Goal: Information Seeking & Learning: Learn about a topic

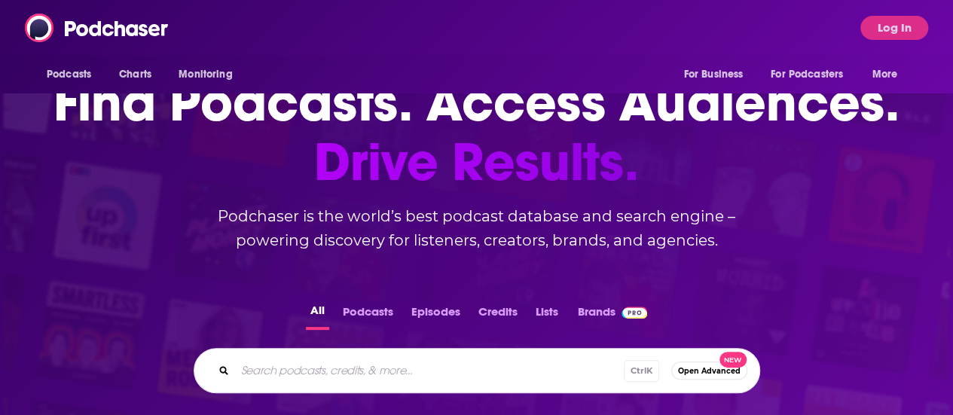
scroll to position [62, 0]
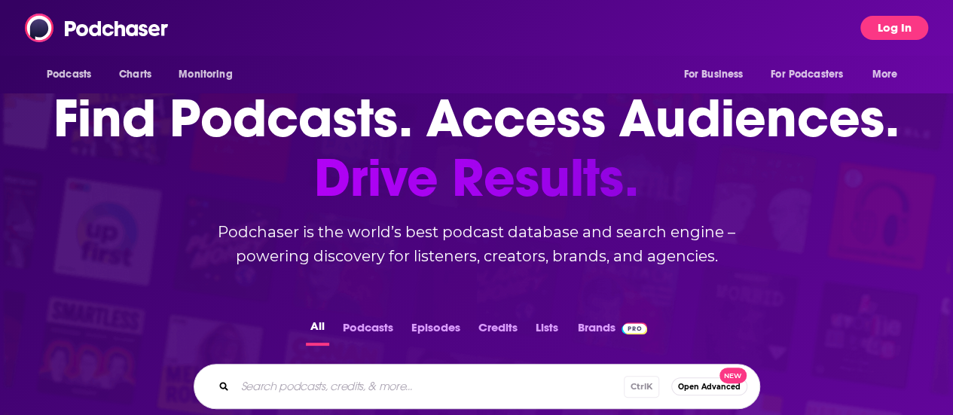
click at [886, 25] on button "Log In" at bounding box center [895, 28] width 68 height 24
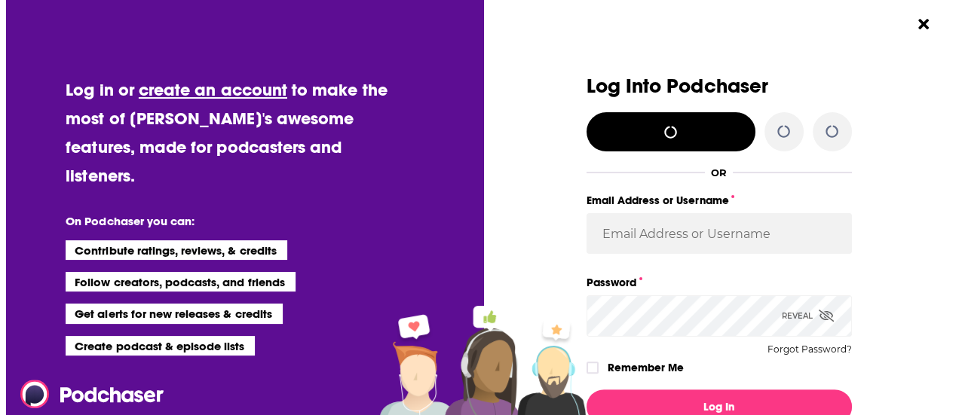
scroll to position [0, 0]
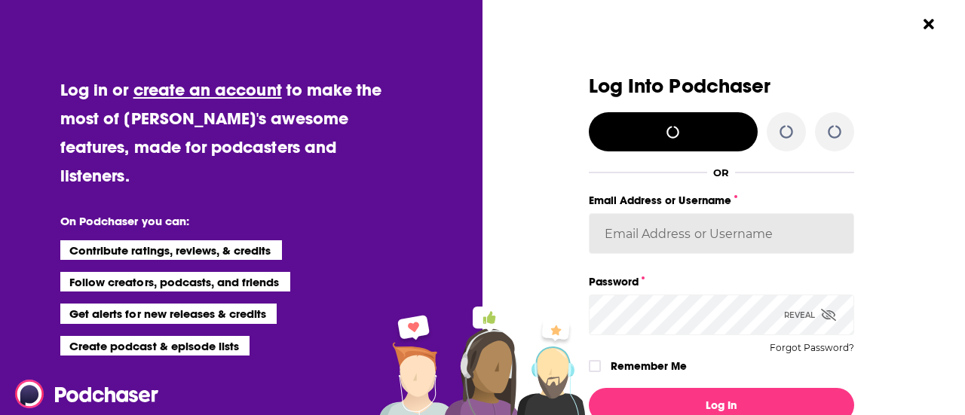
type input "[PERSON_NAME][EMAIL_ADDRESS][PERSON_NAME][DOMAIN_NAME]"
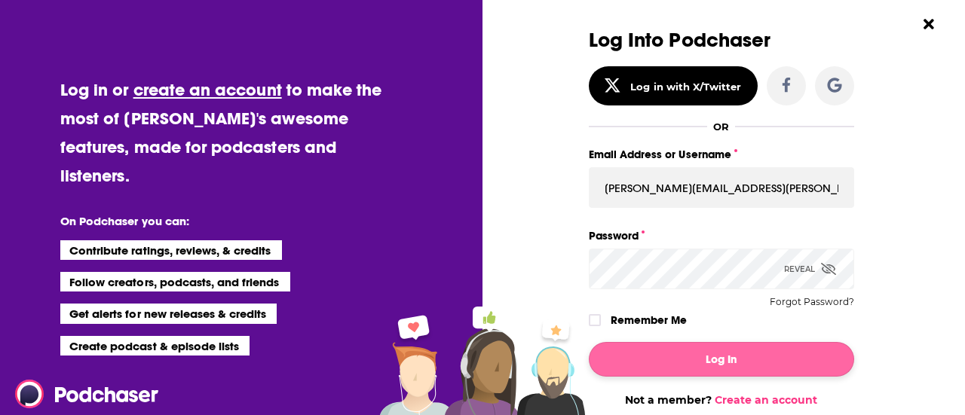
scroll to position [47, 0]
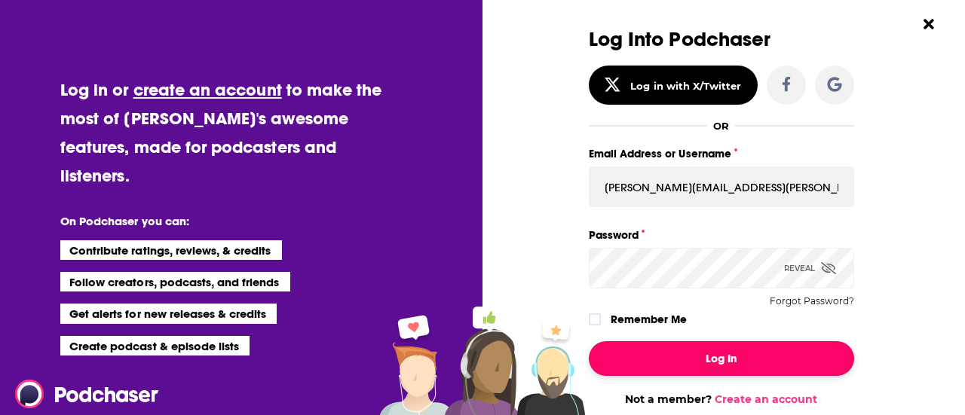
click at [644, 363] on button "Log In" at bounding box center [721, 358] width 265 height 35
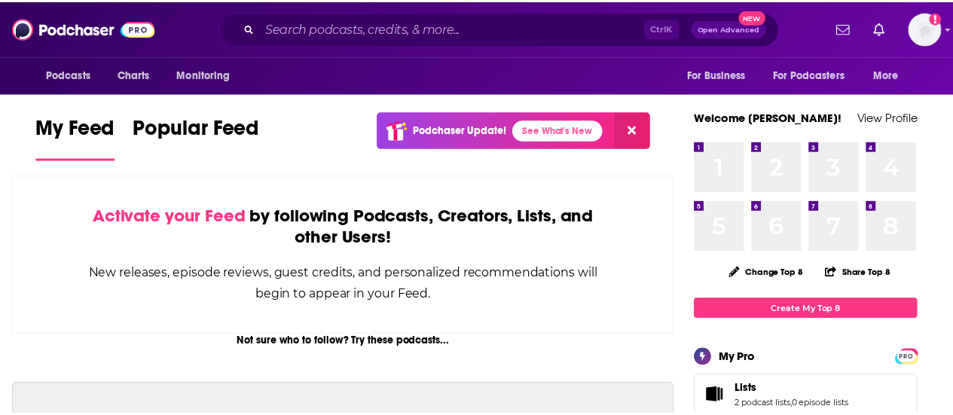
scroll to position [62, 0]
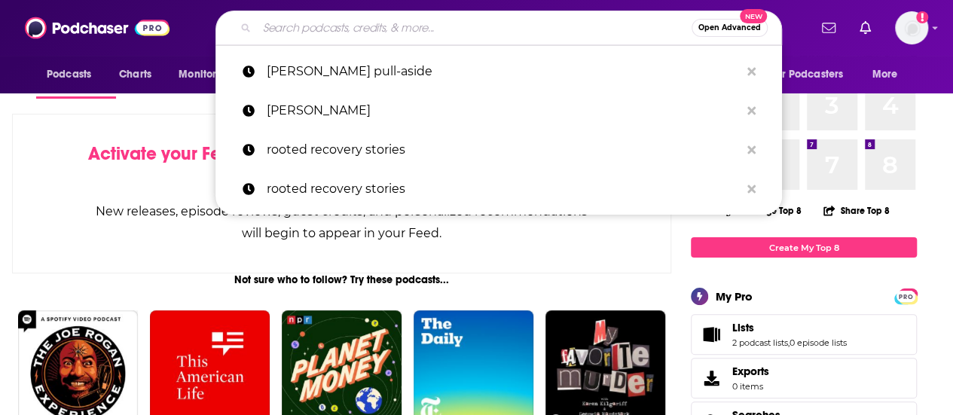
click at [424, 20] on input "Search podcasts, credits, & more..." at bounding box center [474, 28] width 435 height 24
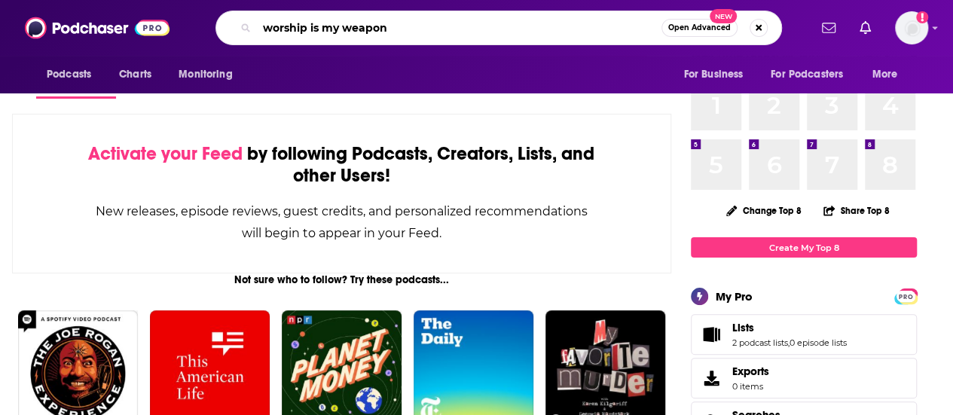
type input "worship is my weapon"
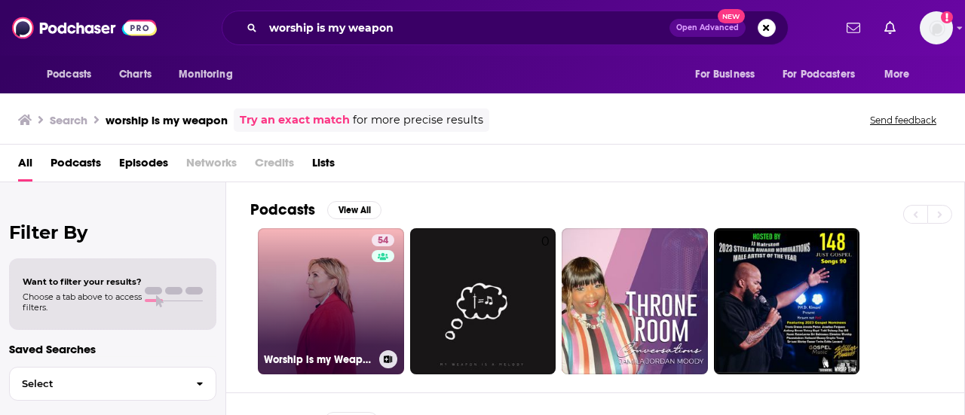
click at [363, 298] on link "54 Worship is my Weapon Podcast with [PERSON_NAME]" at bounding box center [331, 301] width 146 height 146
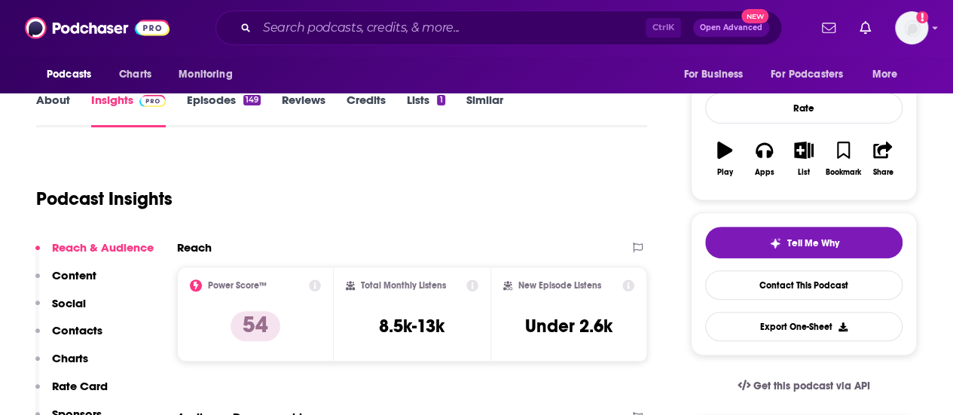
scroll to position [195, 0]
